Goal: Task Accomplishment & Management: Manage account settings

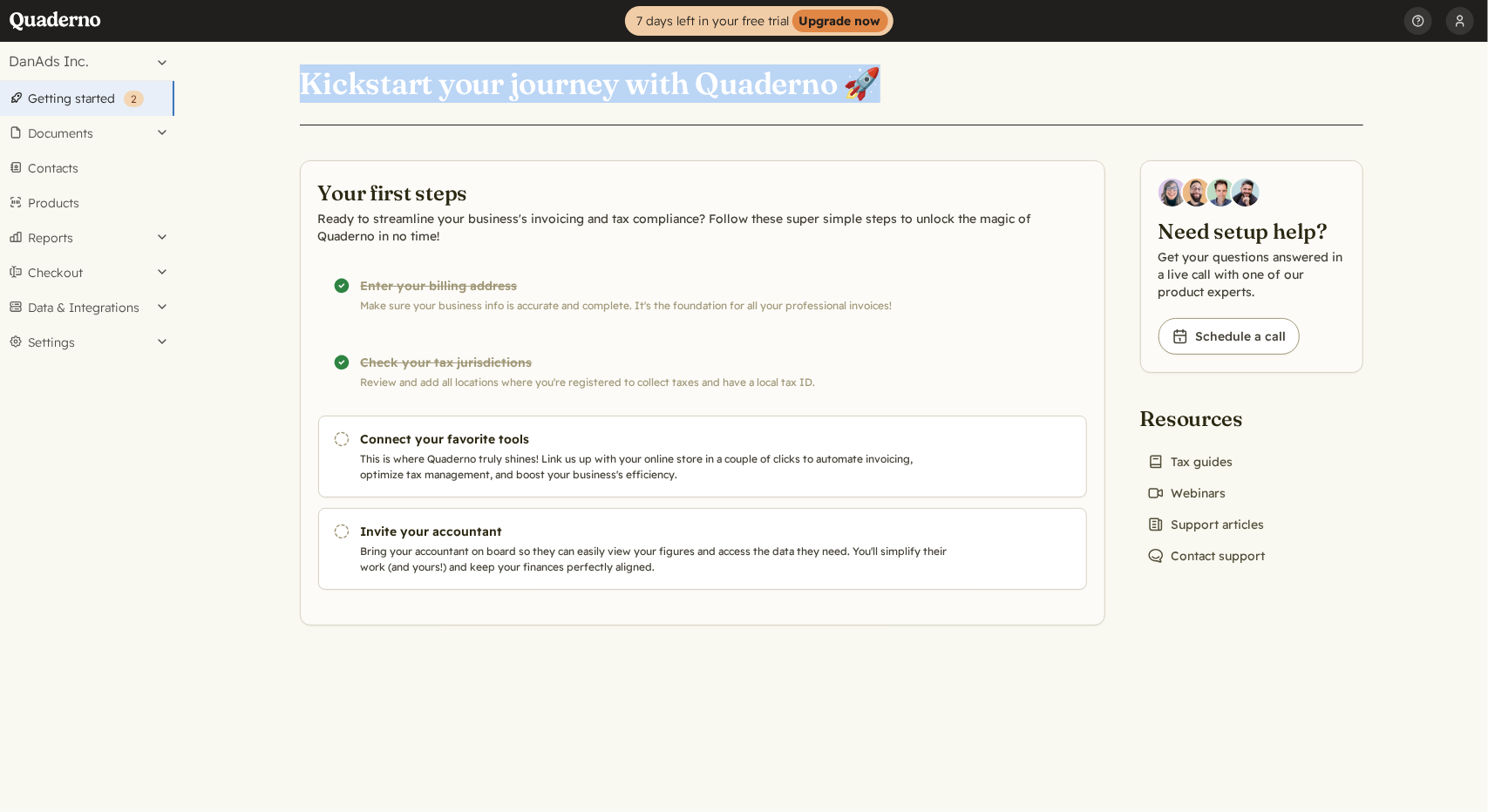
drag, startPoint x: 304, startPoint y: 88, endPoint x: 1029, endPoint y: 100, distance: 725.1
click at [1029, 100] on header "Kickstart your journey with Quaderno 🚀" at bounding box center [831, 94] width 1063 height 63
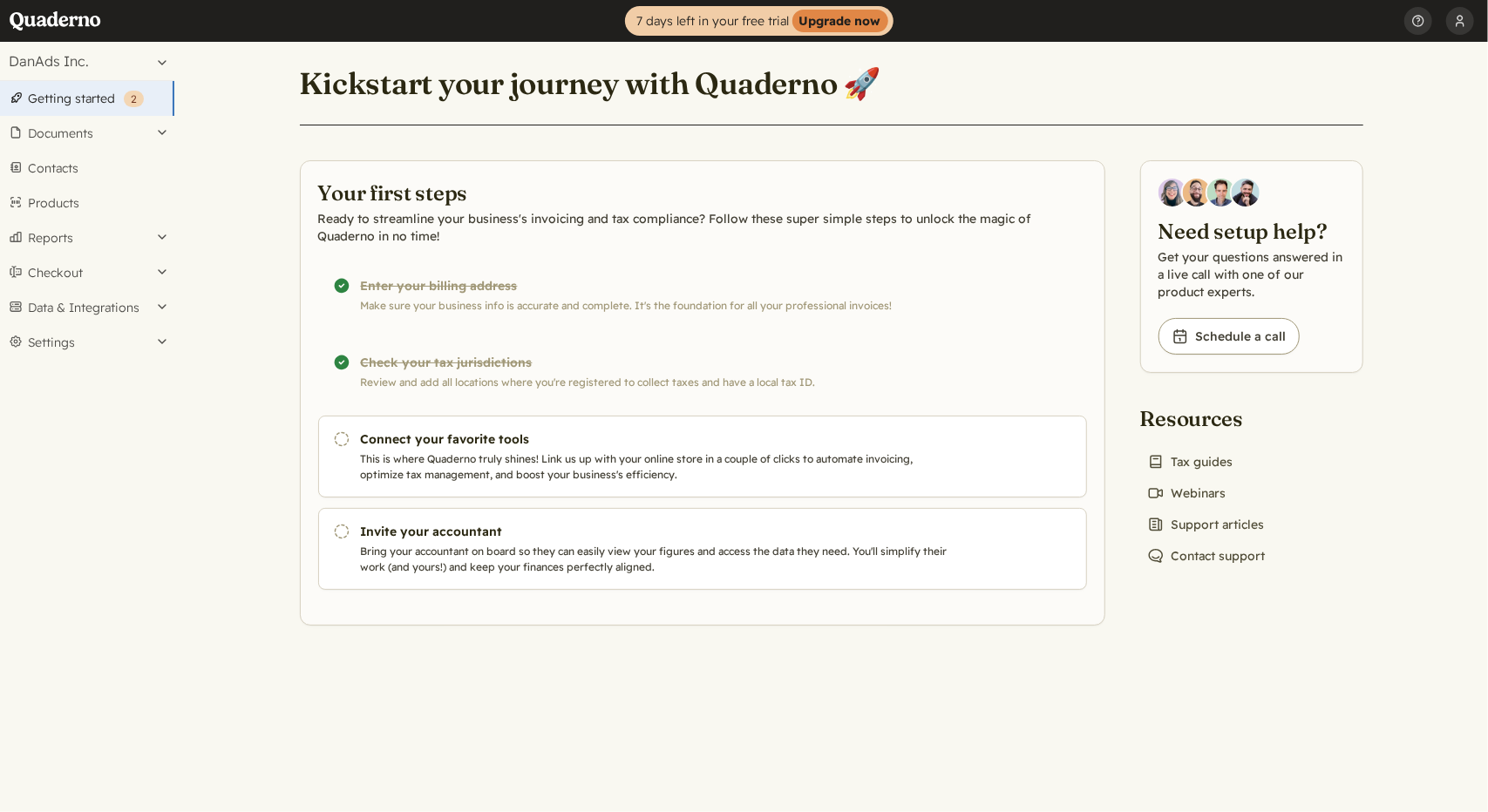
drag, startPoint x: 1174, startPoint y: 93, endPoint x: 1021, endPoint y: 89, distance: 153.1
click at [1021, 89] on header "Kickstart your journey with Quaderno 🚀" at bounding box center [831, 94] width 1063 height 63
drag, startPoint x: 1021, startPoint y: 89, endPoint x: 1044, endPoint y: 89, distance: 23.0
click at [1022, 89] on header "Kickstart your journey with Quaderno 🚀" at bounding box center [831, 94] width 1063 height 63
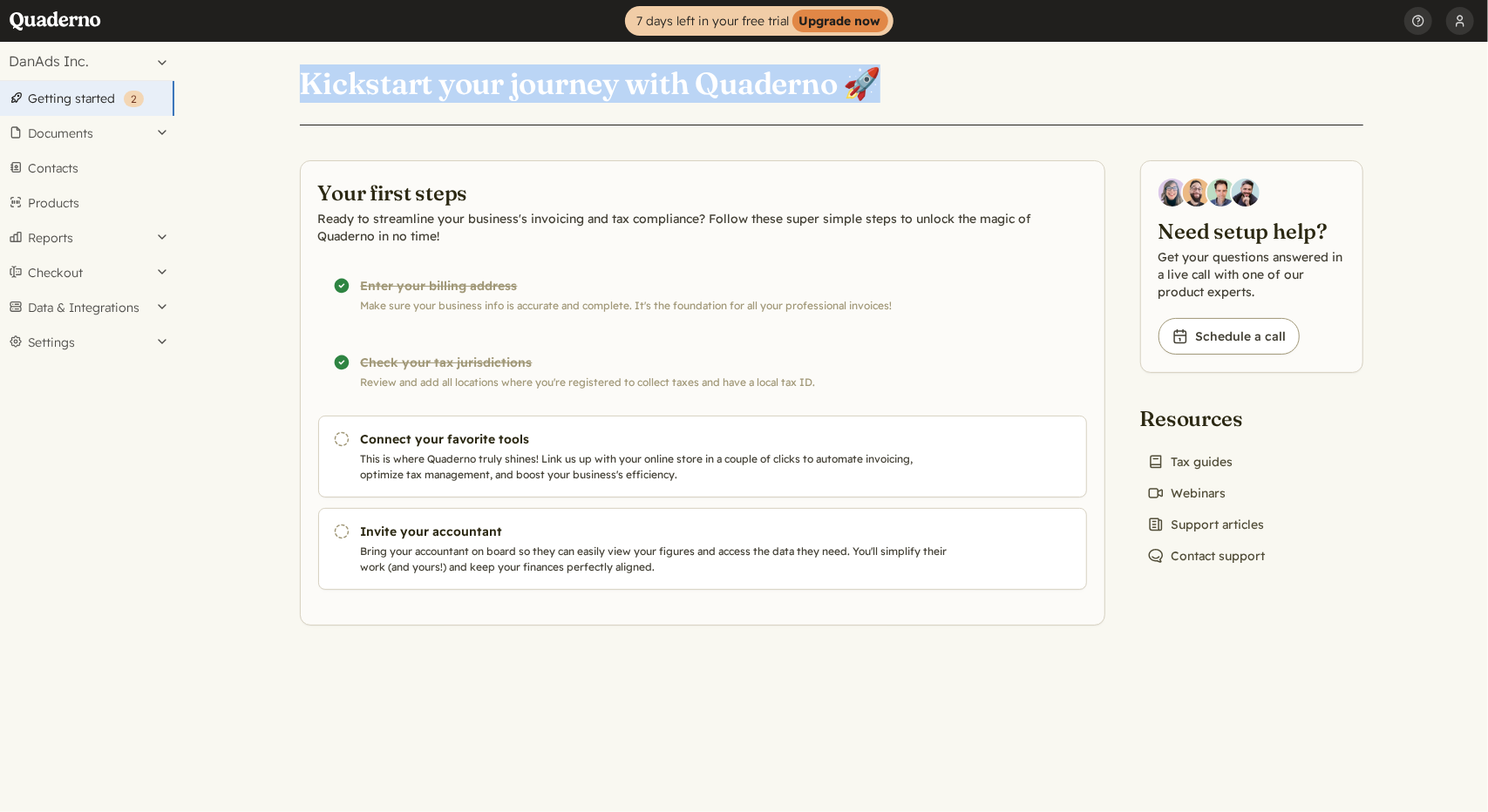
drag, startPoint x: 1044, startPoint y: 89, endPoint x: 270, endPoint y: 66, distance: 774.3
click at [270, 66] on main "Kickstart your journey with Quaderno 🚀 Your first steps Ready to streamline you…" at bounding box center [831, 427] width 1314 height 770
click at [392, 55] on div "Kickstart your journey with Quaderno 🚀 Your first steps Ready to streamline you…" at bounding box center [831, 333] width 1105 height 584
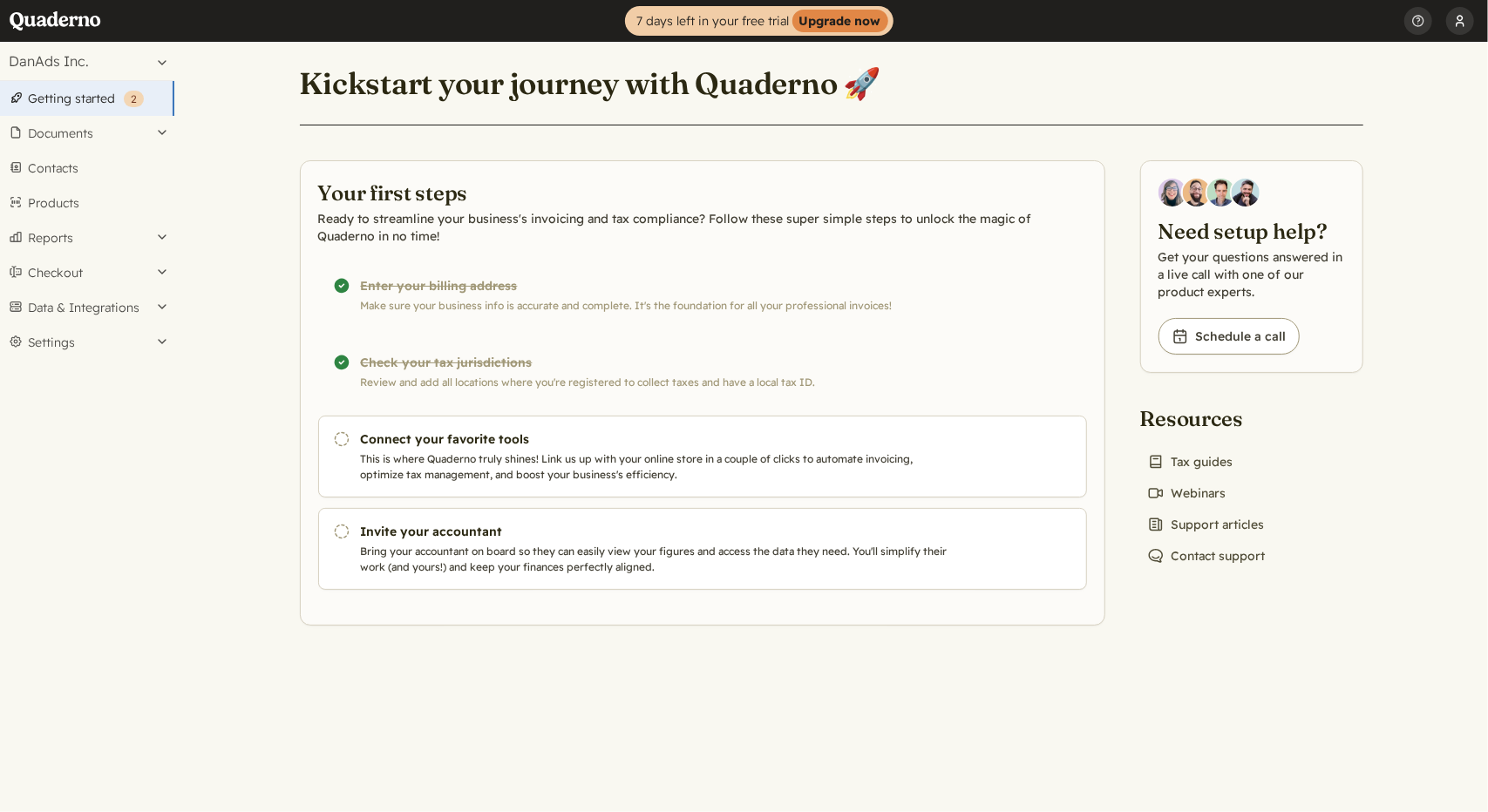
click at [1455, 30] on button "DanAds APMC" at bounding box center [1460, 21] width 28 height 42
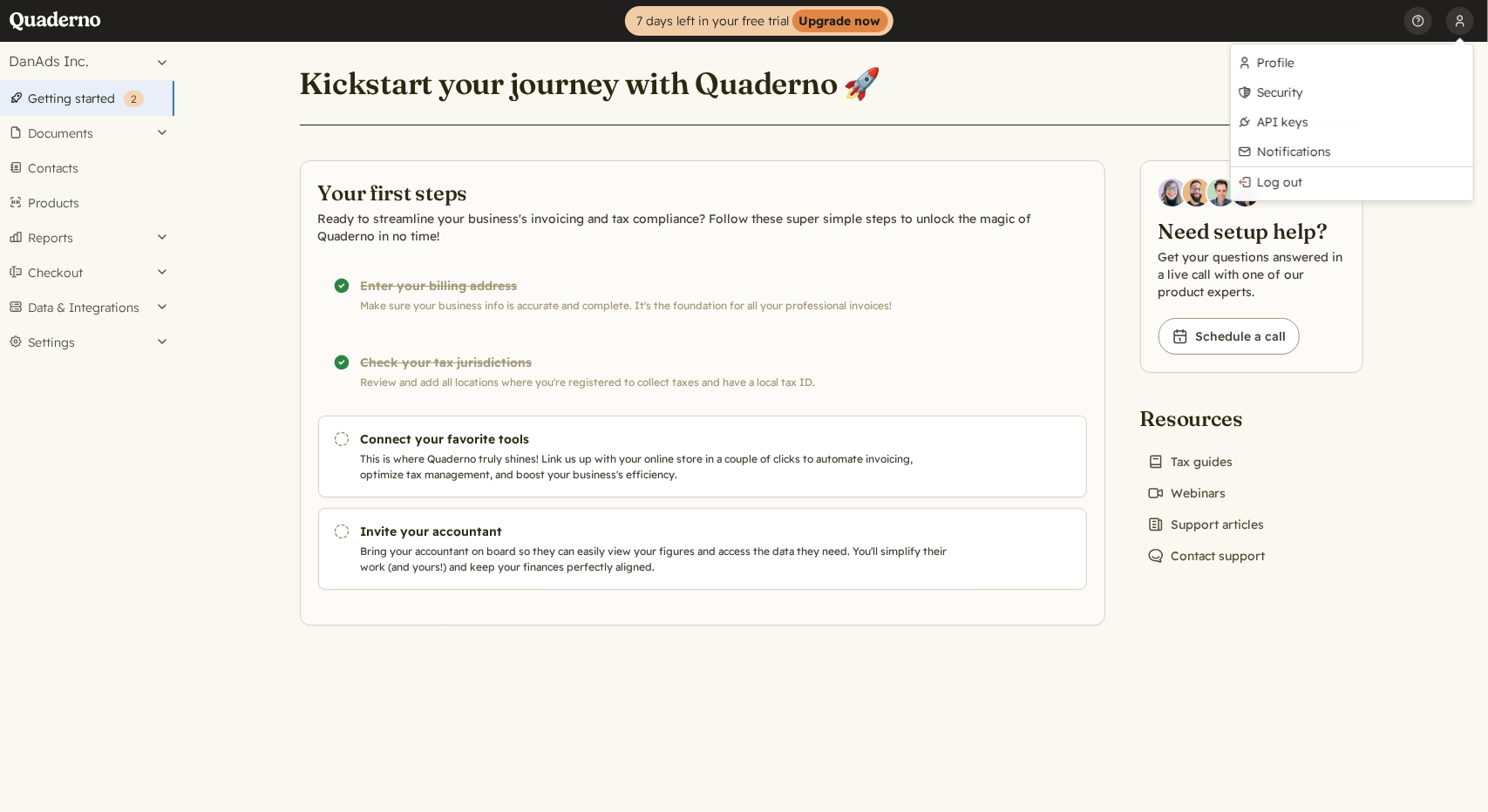
click at [1067, 63] on header "Kickstart your journey with Quaderno 🚀" at bounding box center [831, 94] width 1063 height 63
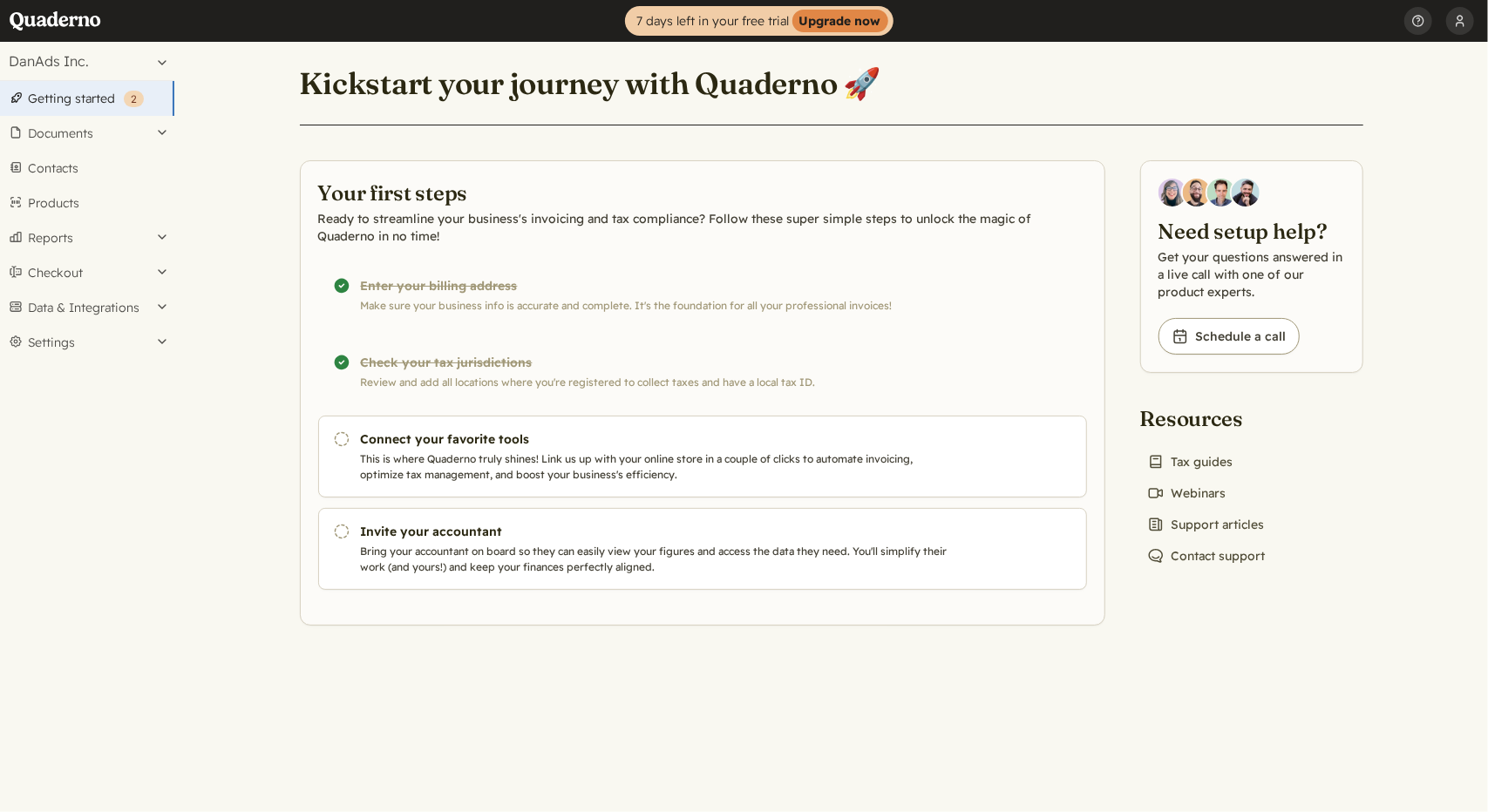
click at [202, 416] on main "Kickstart your journey with Quaderno 🚀 Your first steps Ready to streamline you…" at bounding box center [831, 427] width 1314 height 770
click at [77, 131] on button "Documents" at bounding box center [87, 132] width 174 height 35
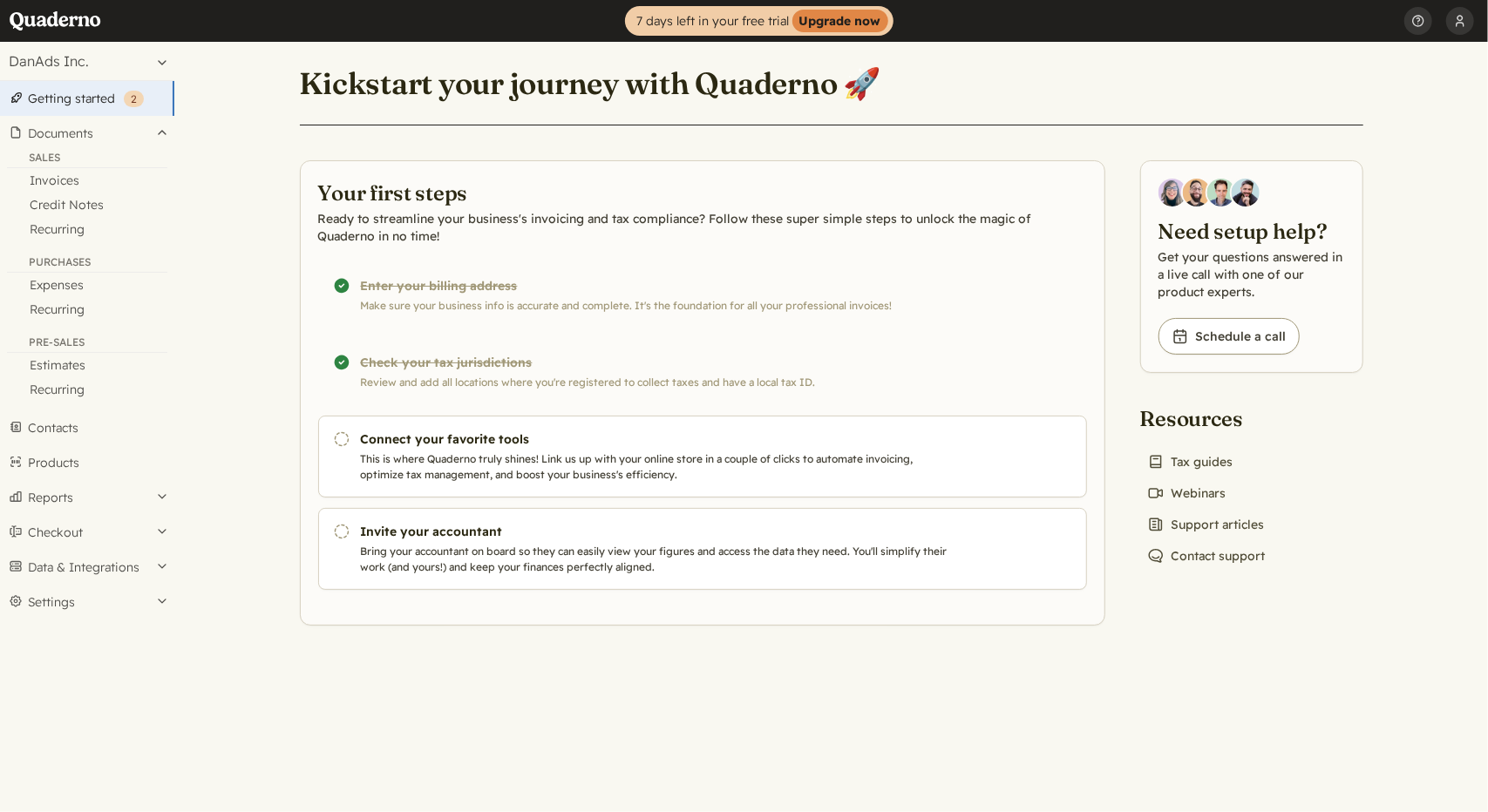
click at [82, 101] on link "Getting started ( 2 )" at bounding box center [87, 98] width 174 height 35
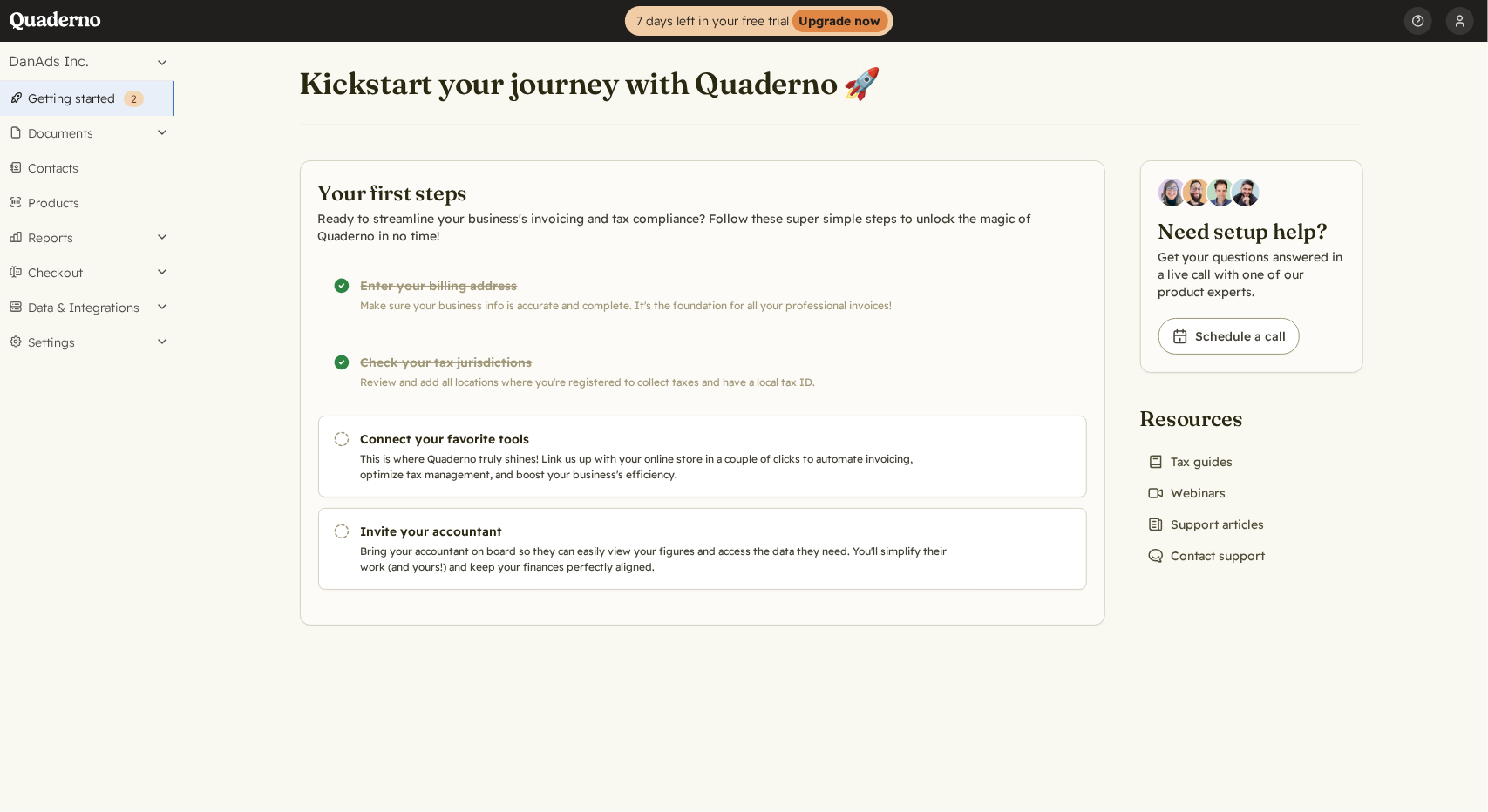
click at [88, 103] on link "Getting started ( 2 )" at bounding box center [87, 98] width 174 height 35
click at [1392, 361] on main "Kickstart your journey with Quaderno 🚀 Your first steps Ready to streamline you…" at bounding box center [831, 427] width 1314 height 770
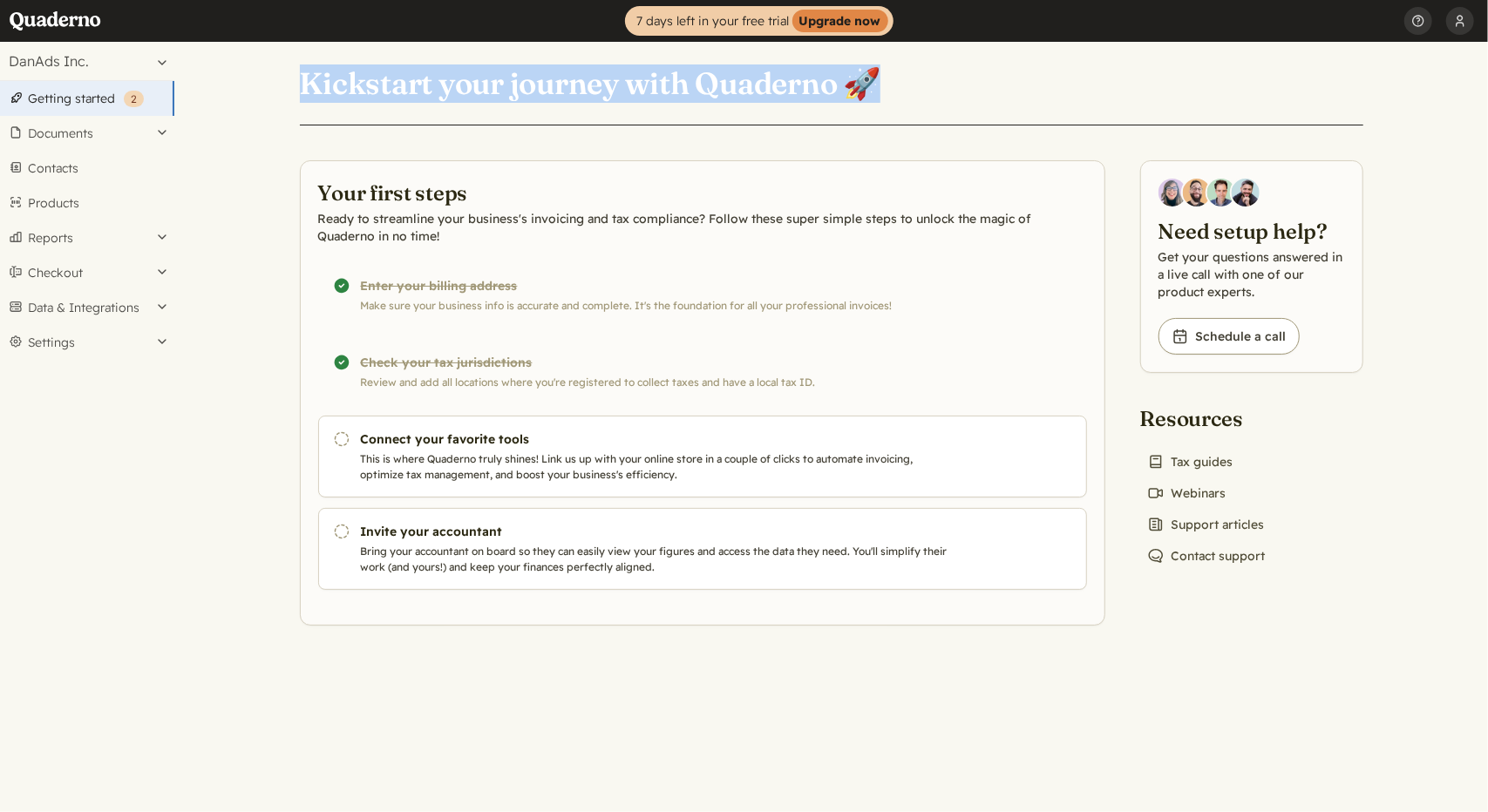
drag, startPoint x: 293, startPoint y: 83, endPoint x: 957, endPoint y: 67, distance: 664.2
click at [957, 67] on div "Kickstart your journey with Quaderno 🚀 Your first steps Ready to streamline you…" at bounding box center [831, 333] width 1105 height 584
click at [957, 67] on header "Kickstart your journey with Quaderno 🚀" at bounding box center [831, 94] width 1063 height 63
drag, startPoint x: 976, startPoint y: 76, endPoint x: 251, endPoint y: 88, distance: 725.1
click at [251, 88] on main "Kickstart your journey with Quaderno 🚀 Your first steps Ready to streamline you…" at bounding box center [831, 427] width 1314 height 770
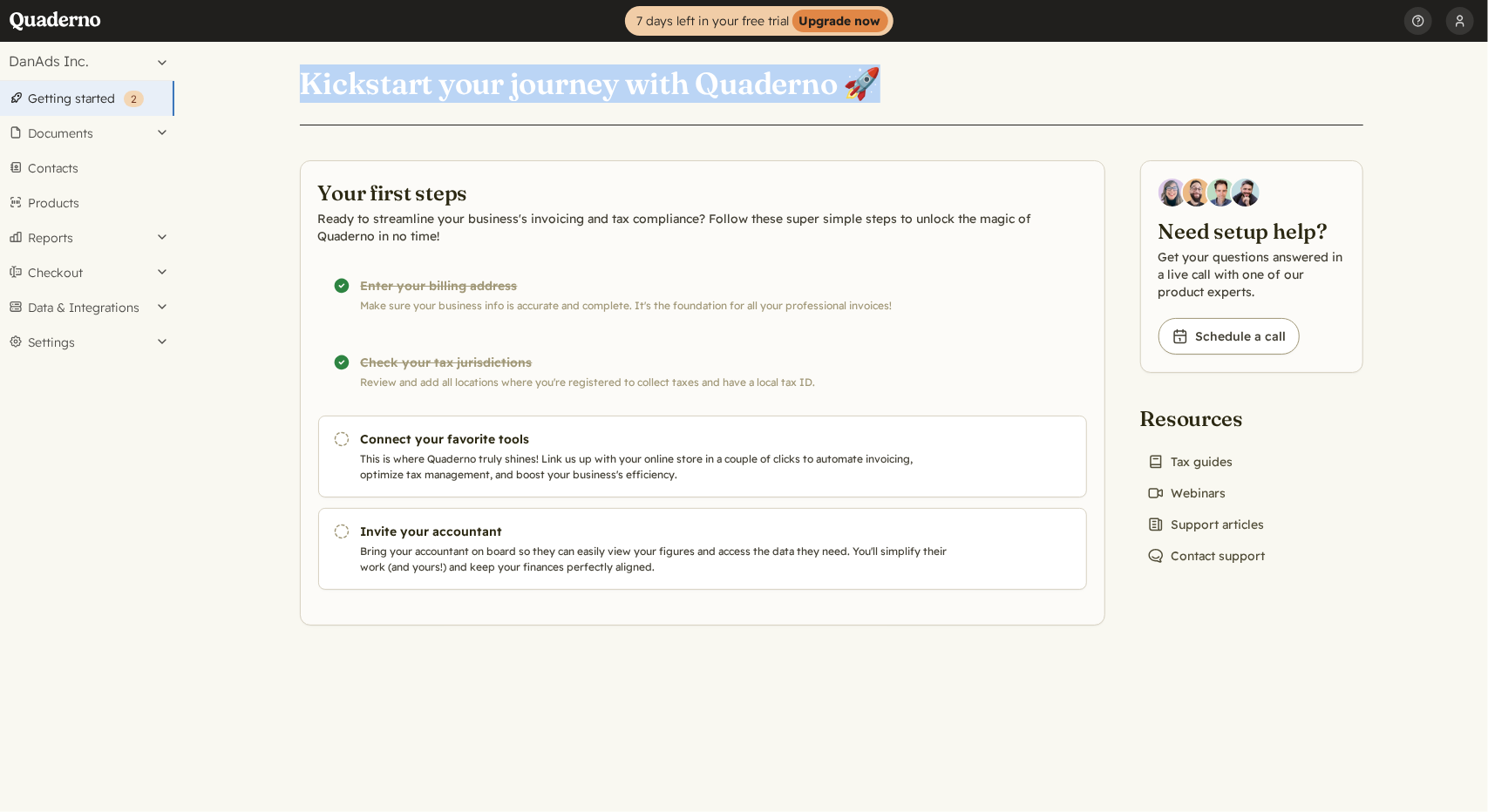
click at [390, 92] on h1 "Kickstart your journey with Quaderno 🚀" at bounding box center [590, 84] width 581 height 39
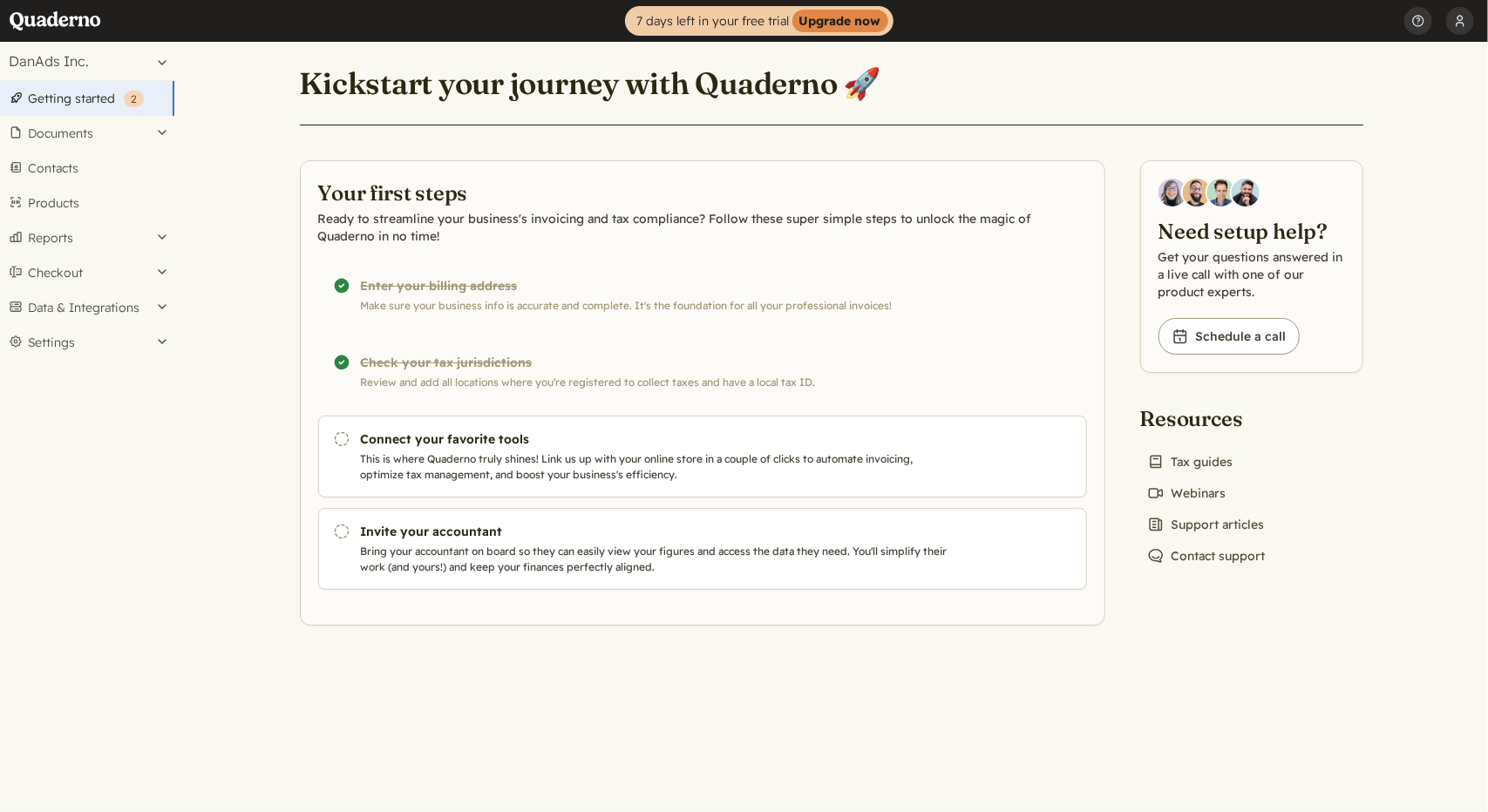
click at [1045, 81] on header "Kickstart your journey with Quaderno 🚀" at bounding box center [831, 94] width 1063 height 63
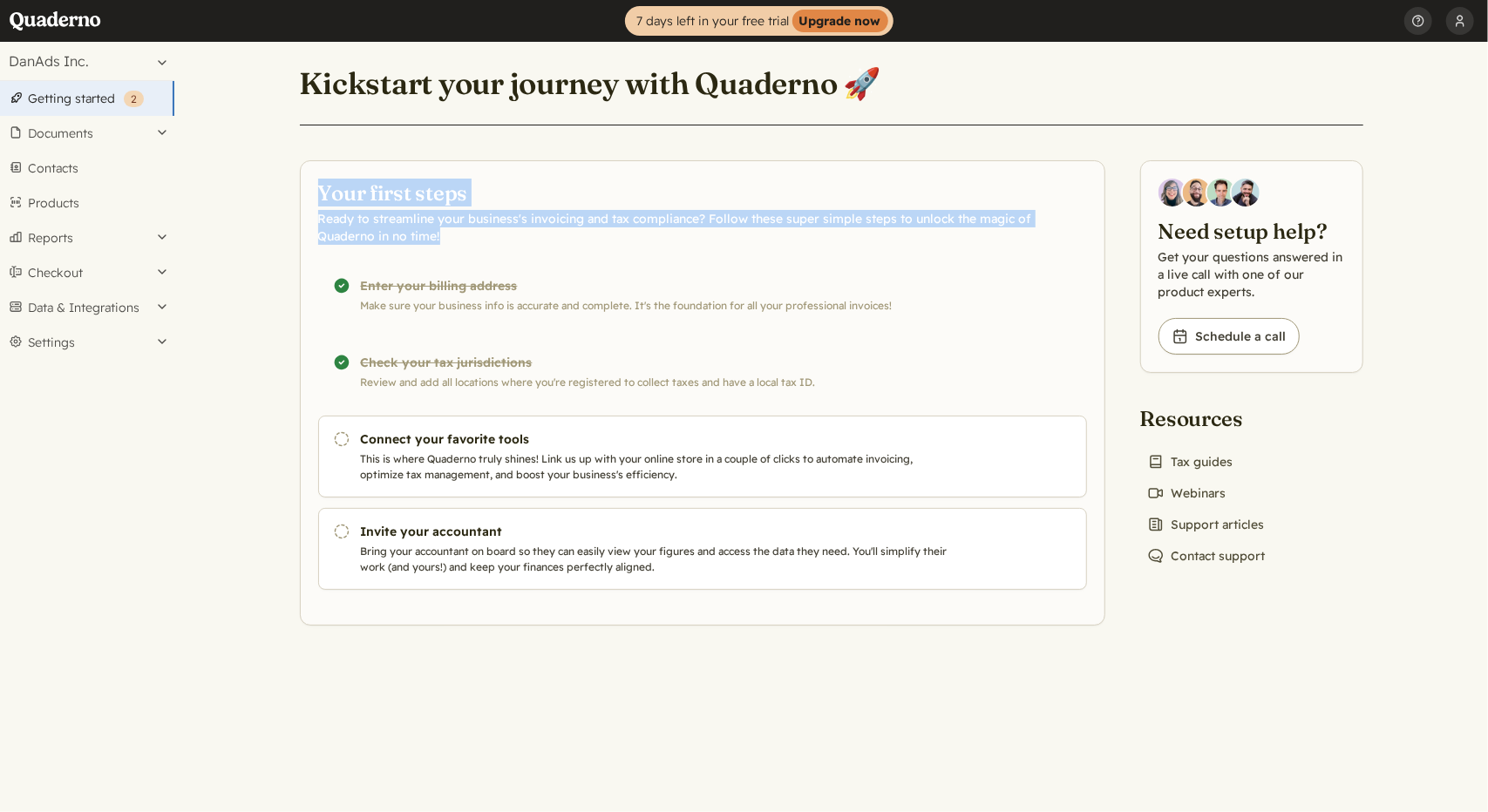
drag, startPoint x: 313, startPoint y: 192, endPoint x: 585, endPoint y: 236, distance: 275.5
click at [585, 236] on section "Your first steps Ready to streamline your business's invoicing and tax complian…" at bounding box center [702, 393] width 805 height 466
click at [585, 236] on p "Ready to streamline your business's invoicing and tax compliance? Follow these …" at bounding box center [703, 227] width 768 height 35
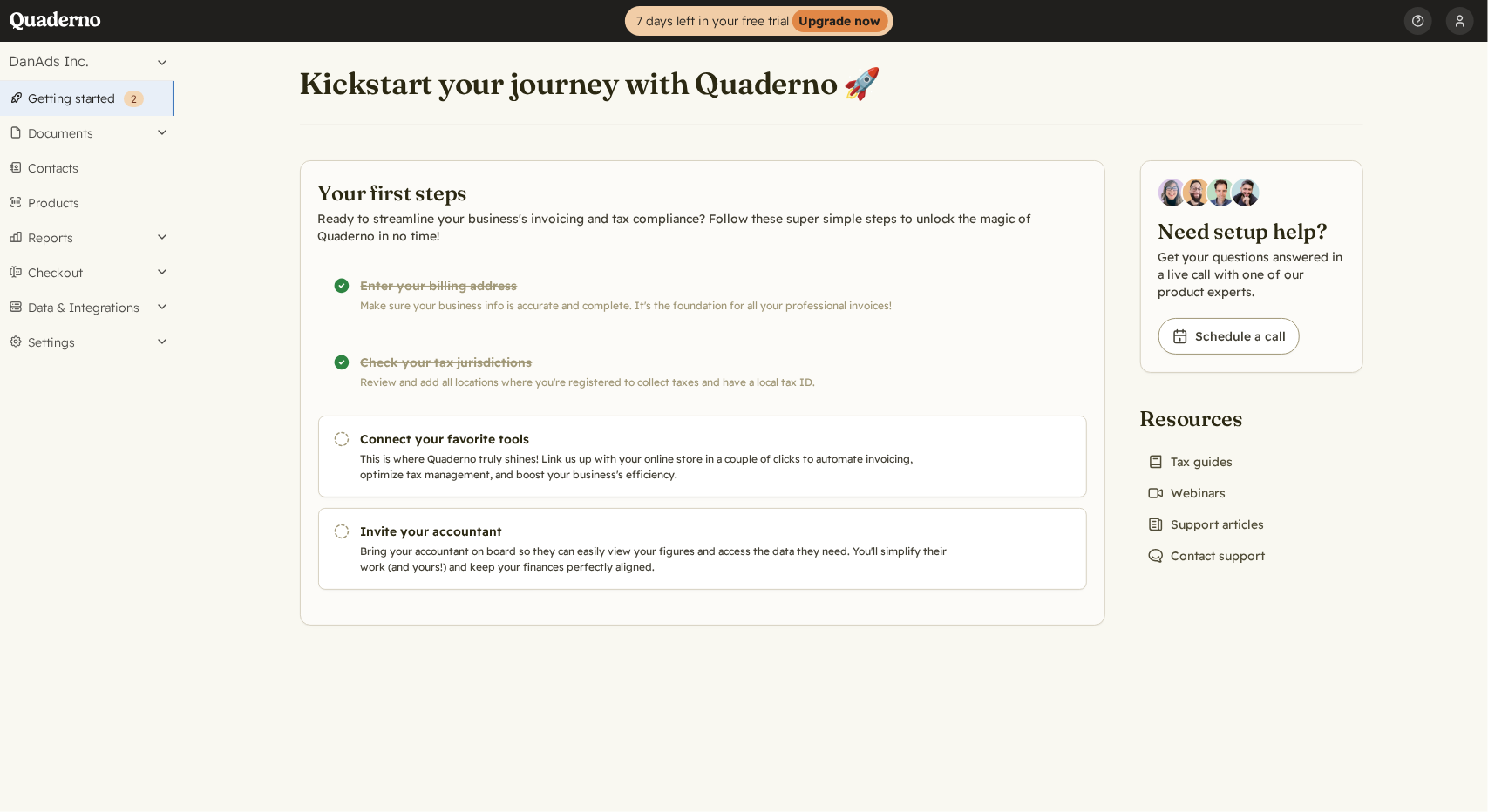
click at [613, 686] on main "Kickstart your journey with Quaderno 🚀 Your first steps Ready to streamline you…" at bounding box center [831, 427] width 1314 height 770
drag, startPoint x: 911, startPoint y: 305, endPoint x: 345, endPoint y: 255, distance: 568.2
click at [345, 255] on section "Your first steps Ready to streamline your business's invoicing and tax complian…" at bounding box center [702, 393] width 805 height 466
click at [996, 90] on header "Kickstart your journey with Quaderno 🚀" at bounding box center [831, 94] width 1063 height 63
click at [69, 96] on link "Getting started ( 2 )" at bounding box center [87, 98] width 174 height 35
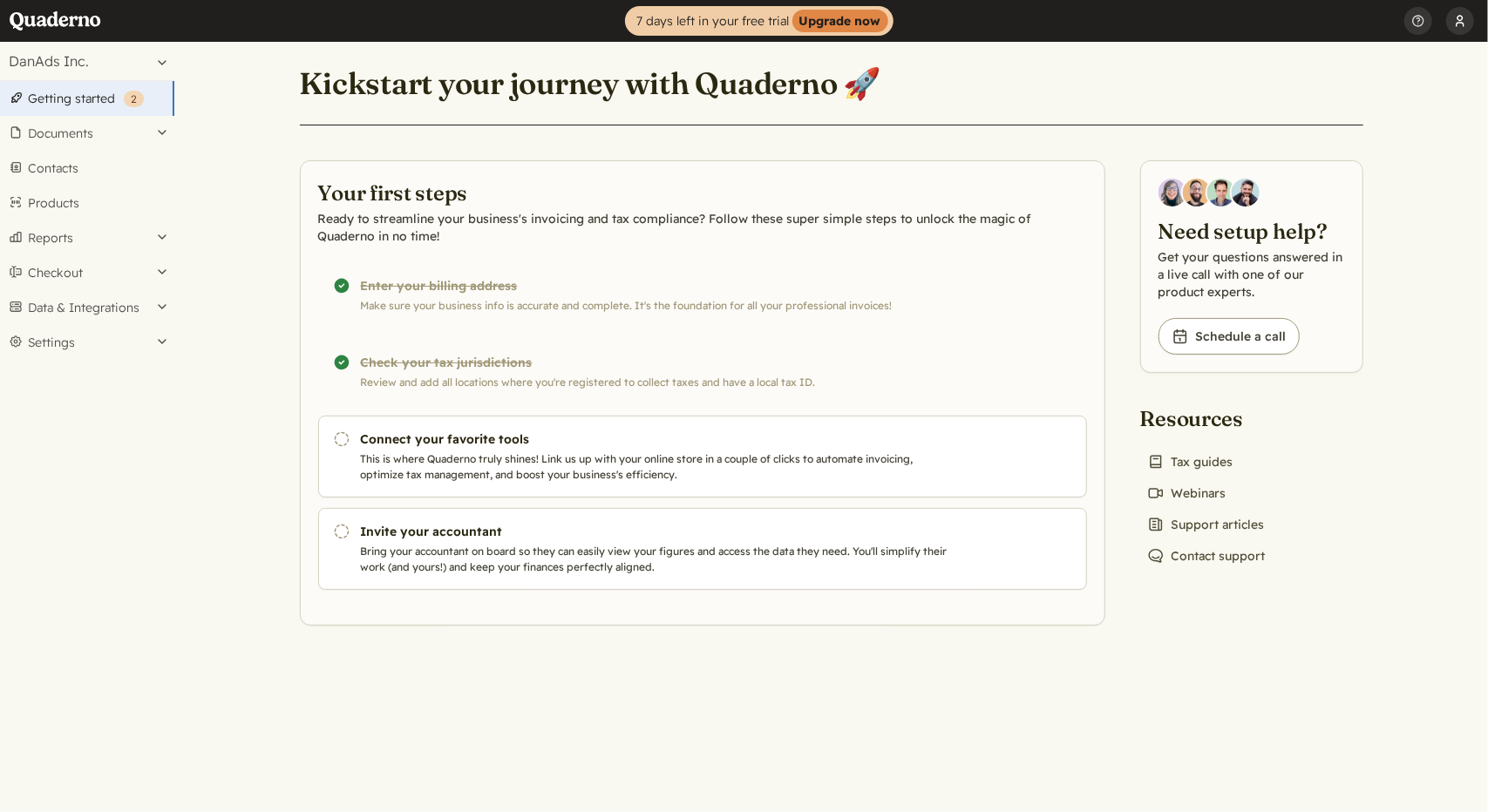
click at [1468, 23] on button "DanAds APMC" at bounding box center [1460, 21] width 28 height 42
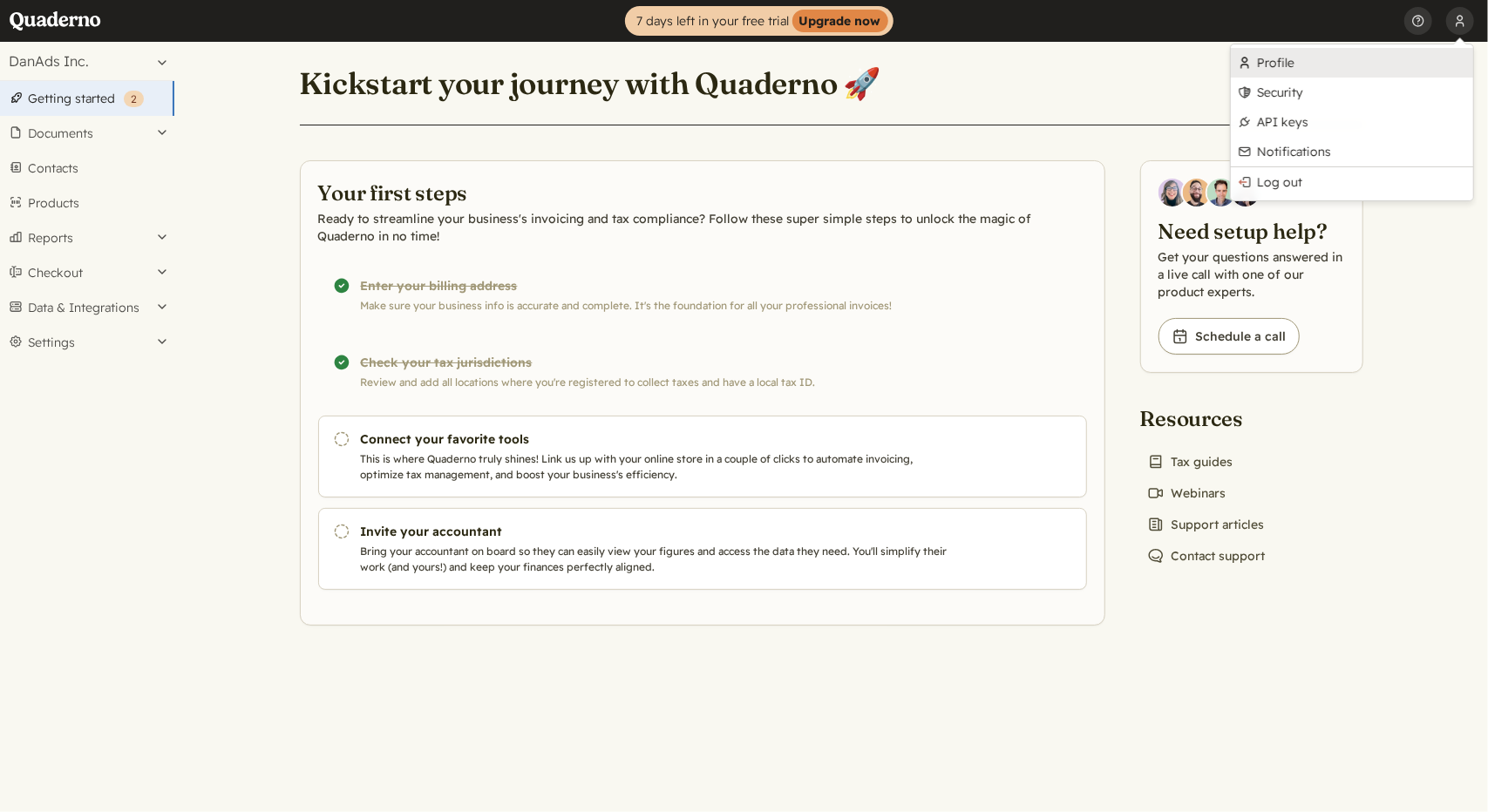
click at [1280, 60] on link "Profile" at bounding box center [1352, 63] width 242 height 30
